Goal: Task Accomplishment & Management: Use online tool/utility

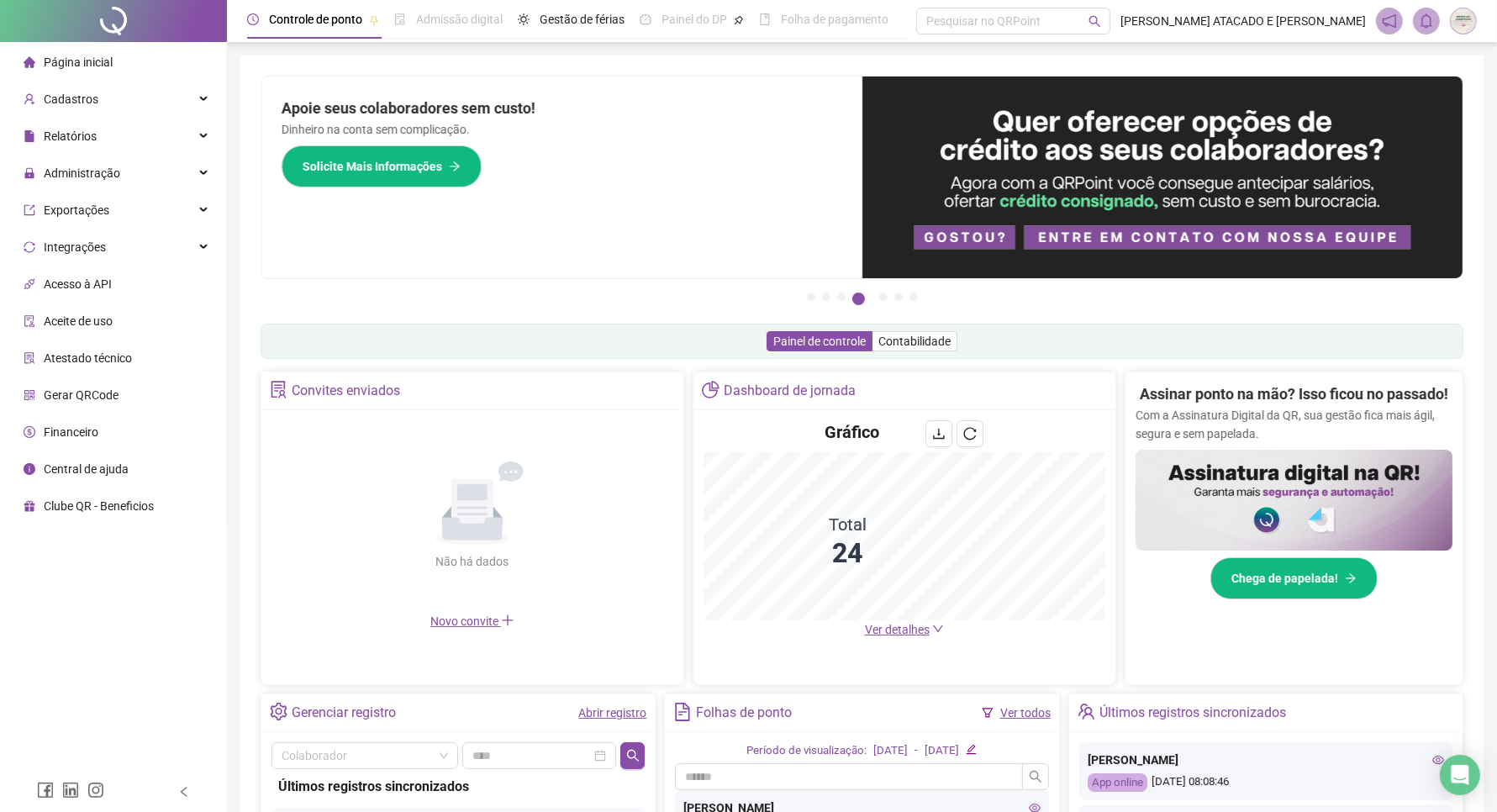
click at [43, 67] on span "Página inicial" at bounding box center [77, 62] width 69 height 13
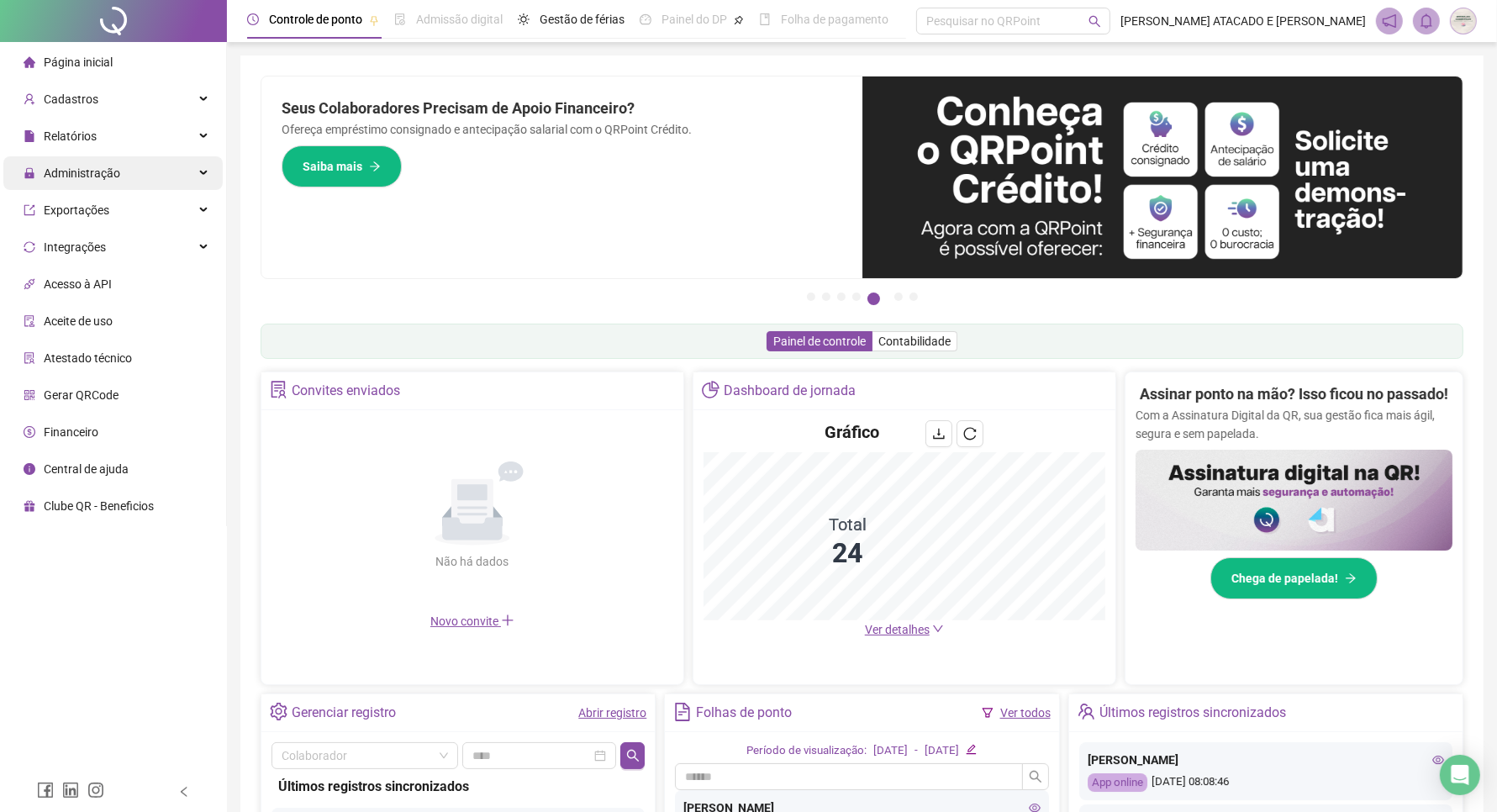
click at [158, 156] on div "Administração" at bounding box center [113, 173] width 220 height 34
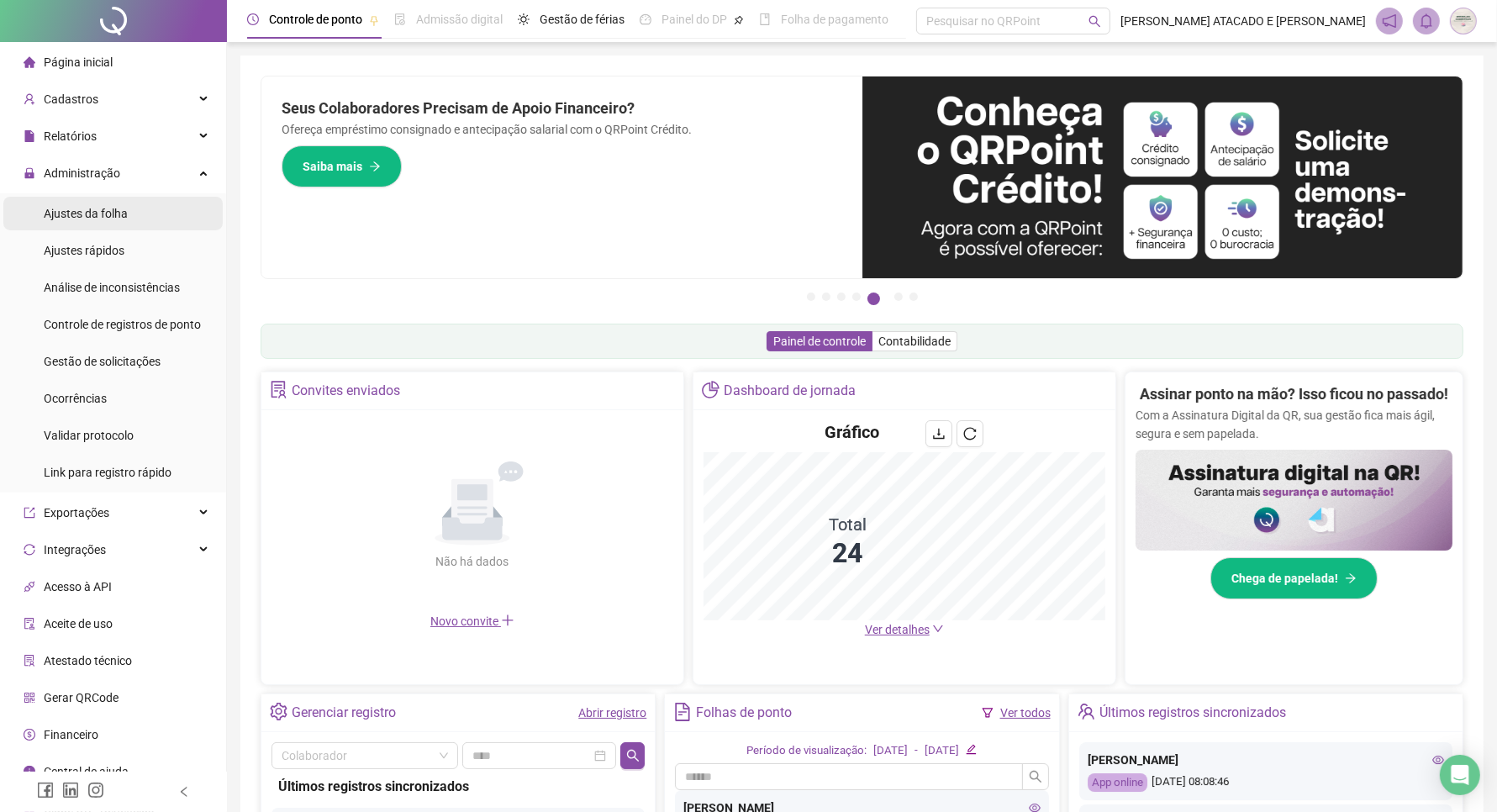
click at [151, 203] on li "Ajustes da folha" at bounding box center [113, 213] width 220 height 34
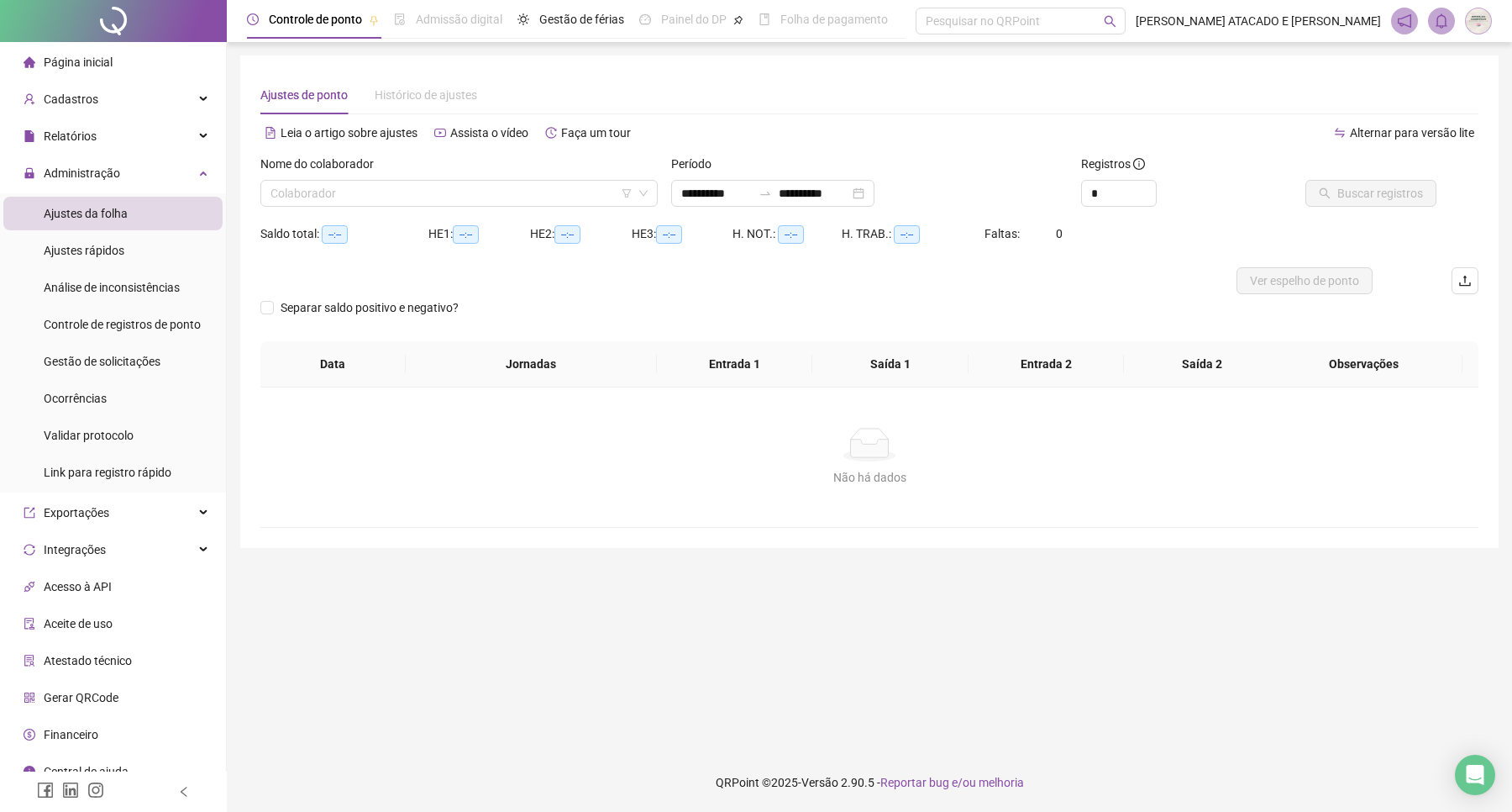
type input "**********"
click at [299, 200] on input "search" at bounding box center [451, 193] width 362 height 25
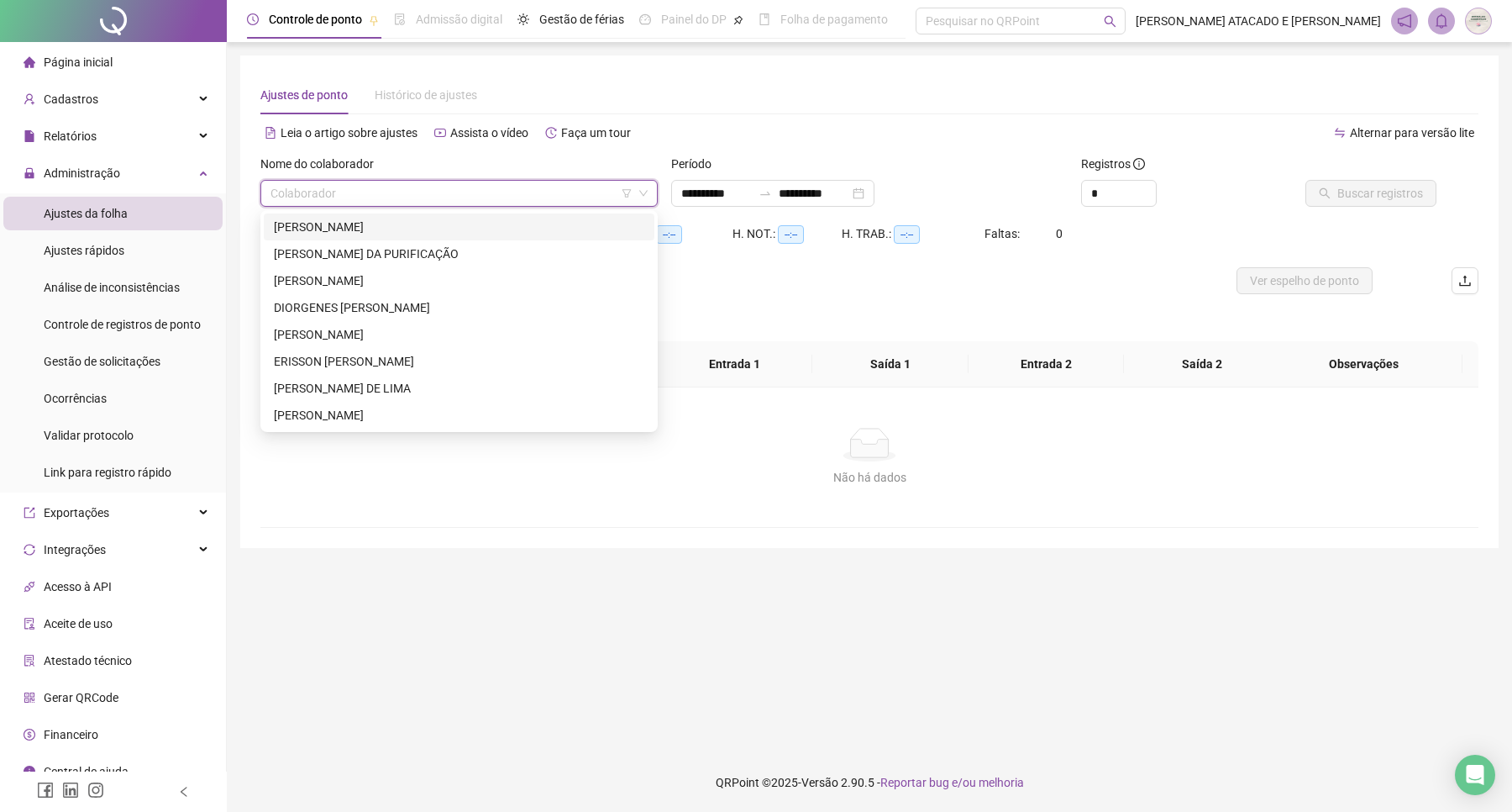
click at [307, 189] on input "search" at bounding box center [451, 193] width 362 height 25
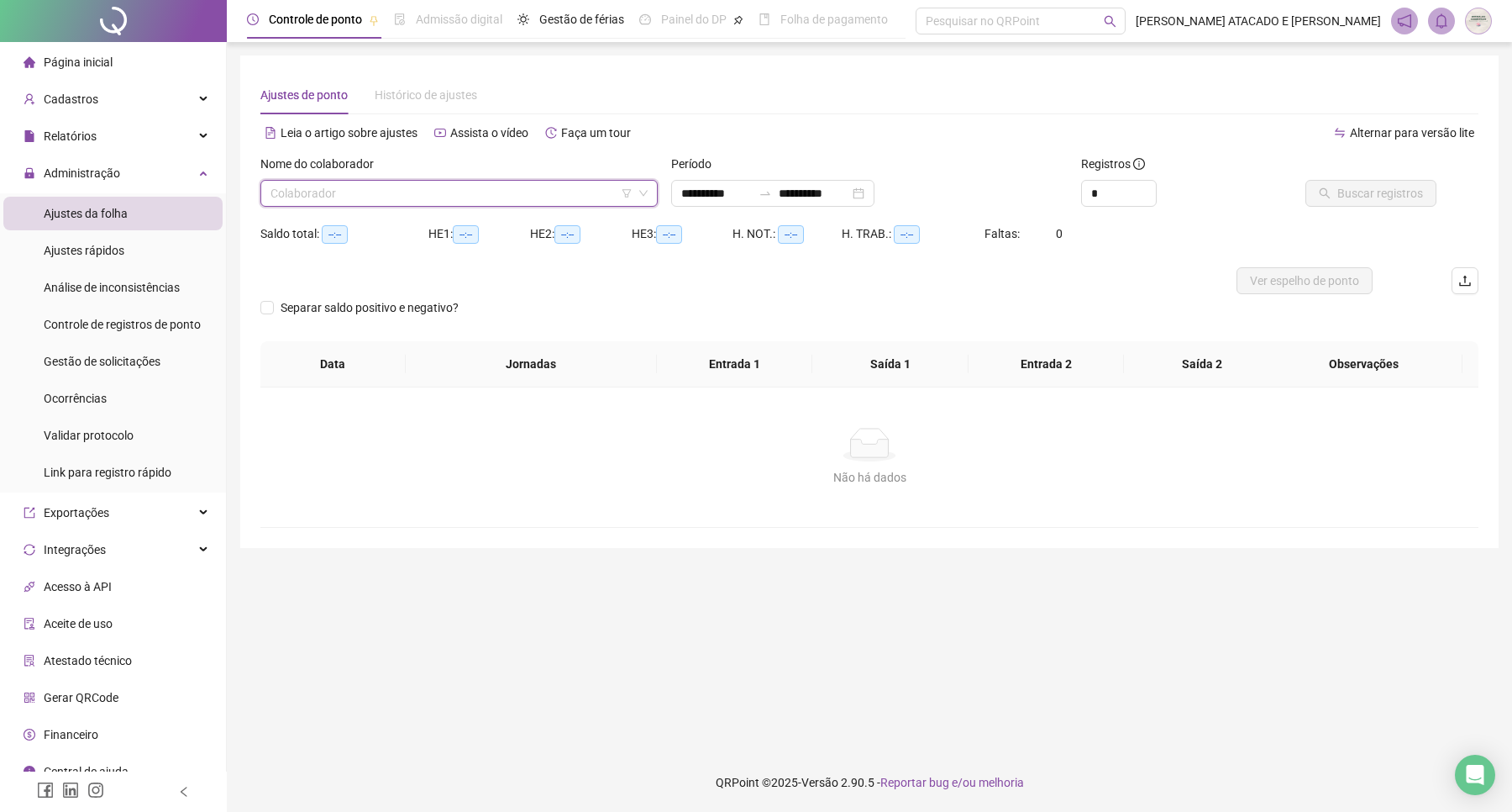
click at [135, 56] on li "Página inicial" at bounding box center [113, 62] width 220 height 34
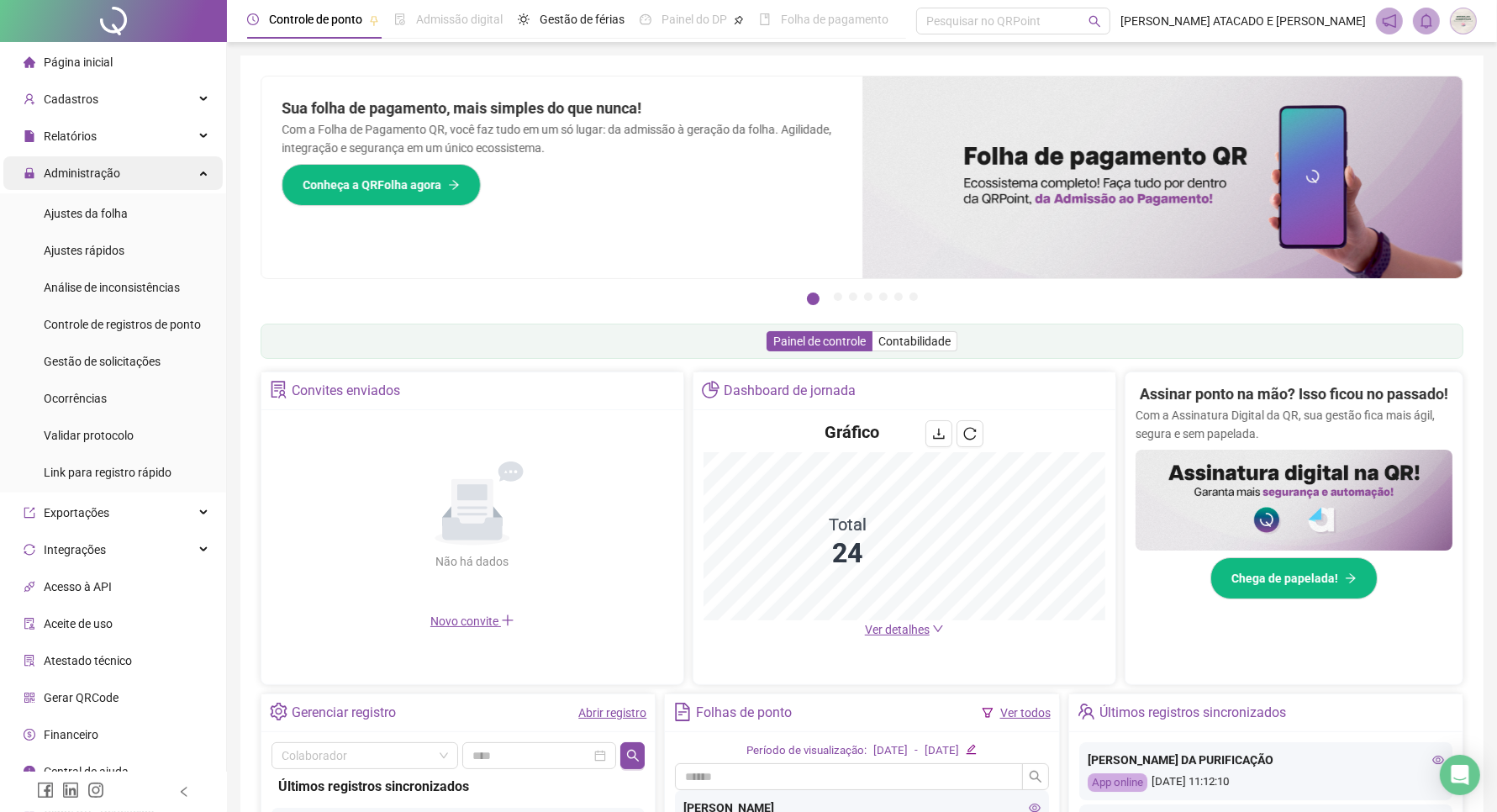
click at [201, 171] on icon at bounding box center [205, 171] width 9 height 0
